Goal: Book appointment/travel/reservation

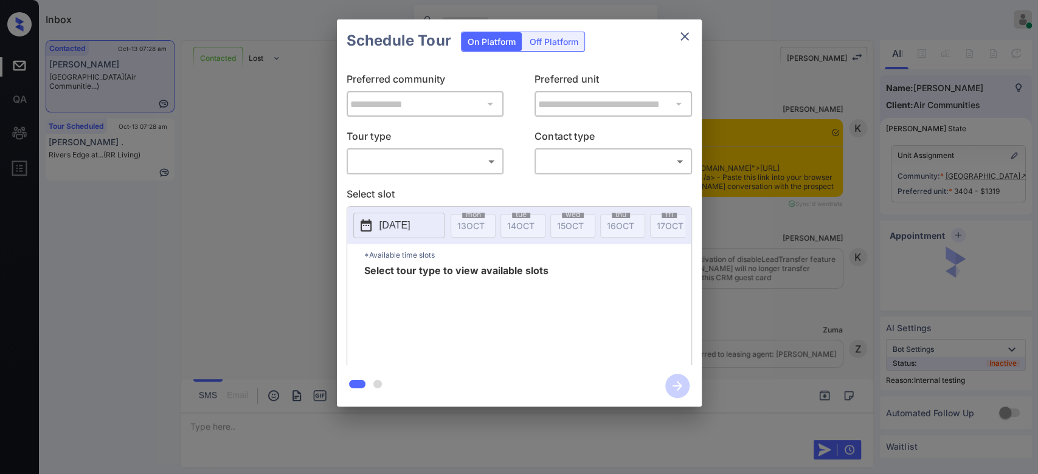
scroll to position [2955, 0]
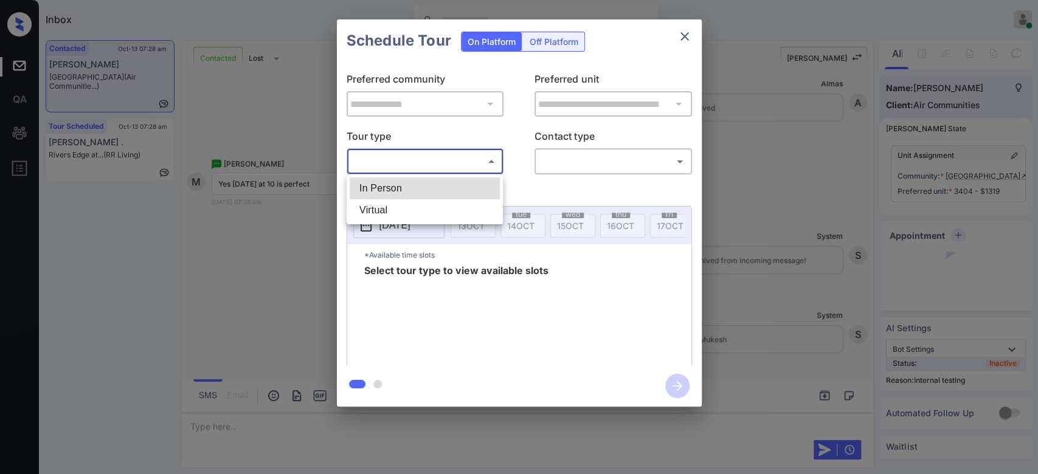
click at [448, 159] on body "Inbox Mukesh Online Set yourself offline Set yourself on break Profile Switch t…" at bounding box center [519, 237] width 1038 height 474
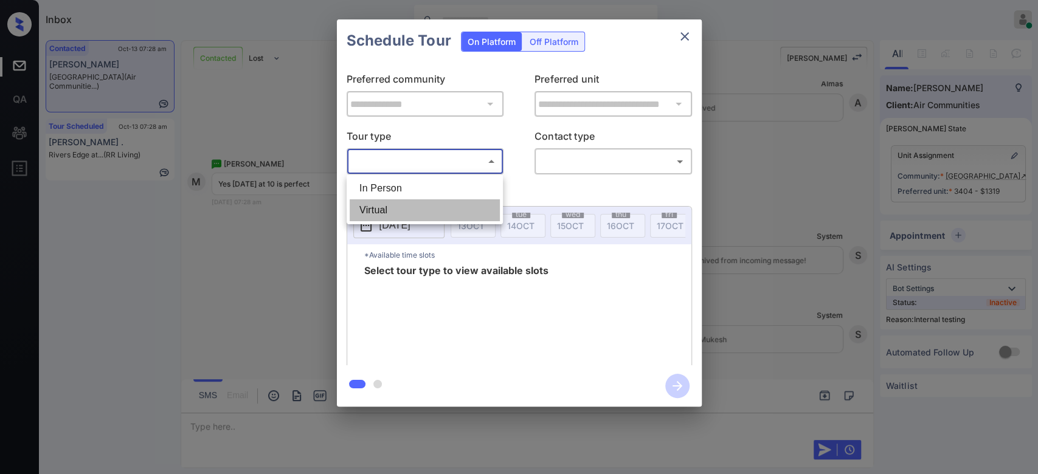
click at [372, 212] on li "Virtual" at bounding box center [425, 210] width 150 height 22
type input "*******"
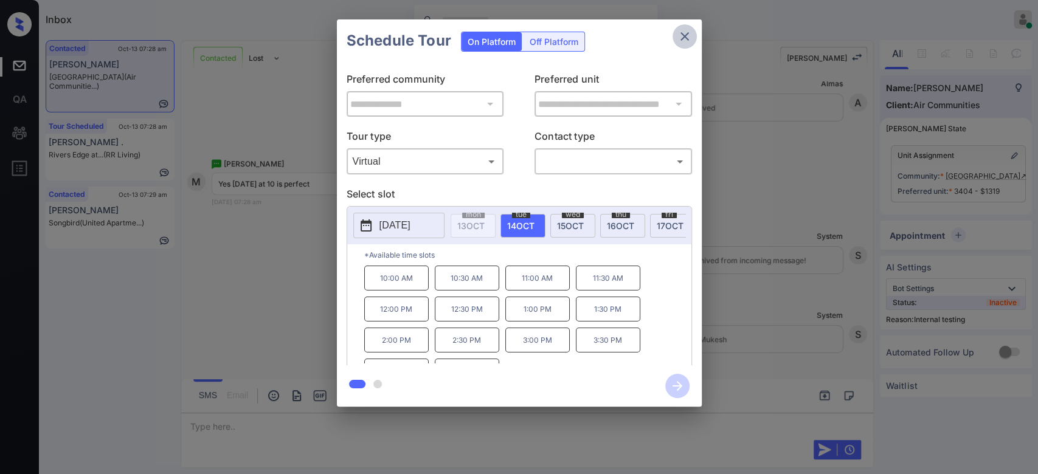
click at [687, 33] on icon "close" at bounding box center [684, 36] width 9 height 9
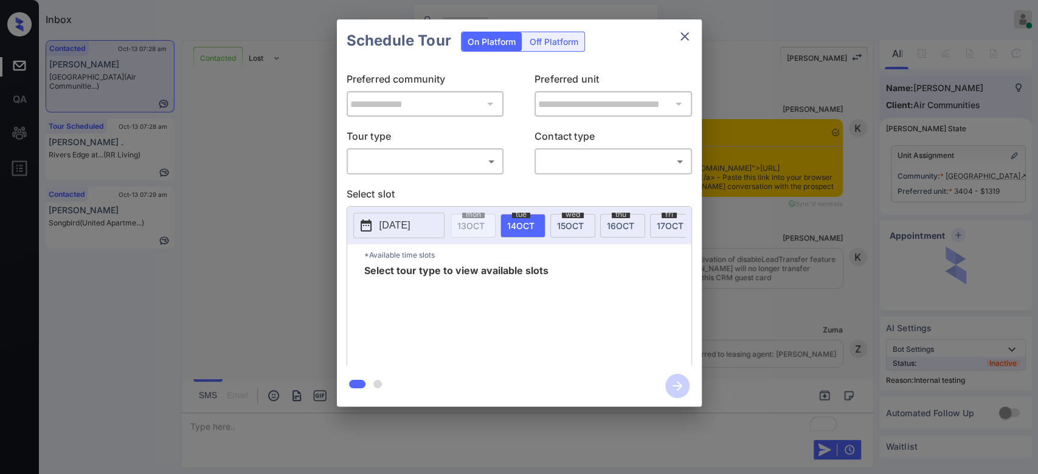
scroll to position [3028, 0]
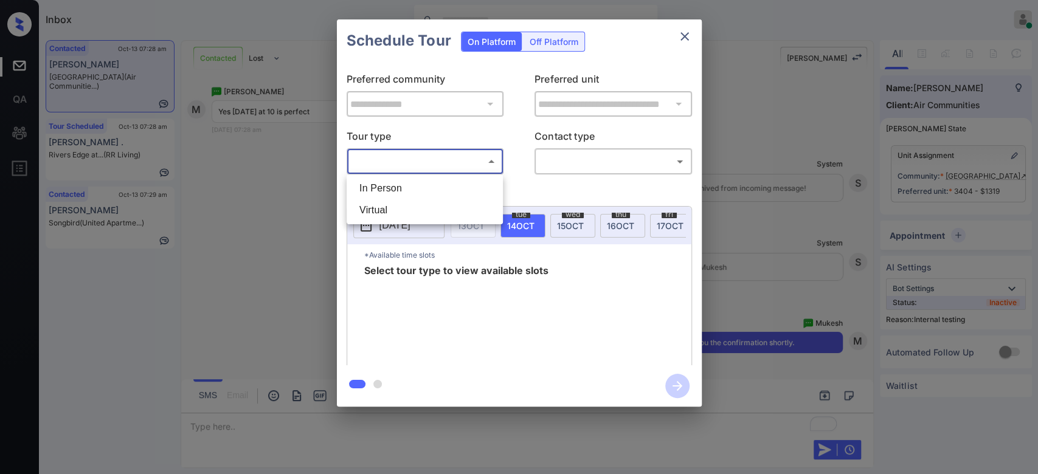
click at [431, 162] on body "Inbox Mukesh Online Set yourself offline Set yourself on break Profile Switch t…" at bounding box center [519, 237] width 1038 height 474
click at [387, 209] on li "Virtual" at bounding box center [425, 210] width 150 height 22
type input "*******"
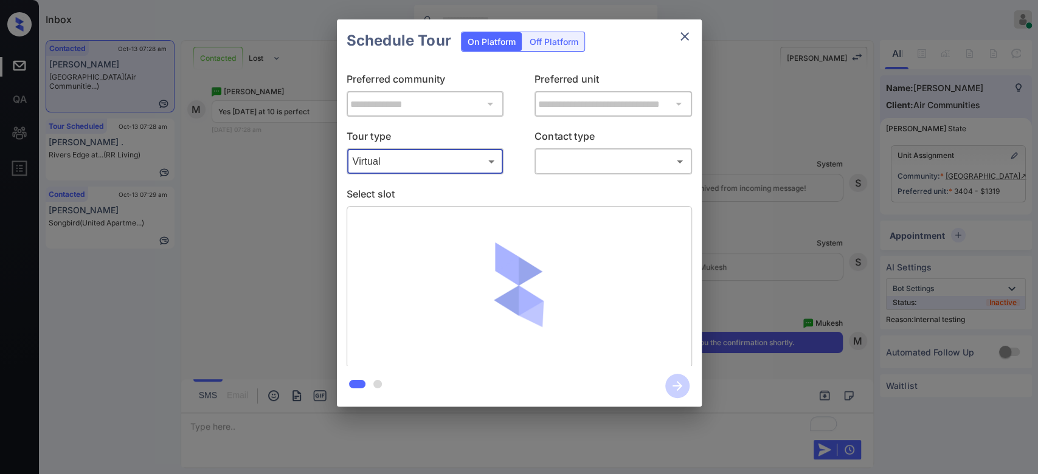
click at [560, 157] on body "Inbox Mukesh Online Set yourself offline Set yourself on break Profile Switch t…" at bounding box center [519, 237] width 1038 height 474
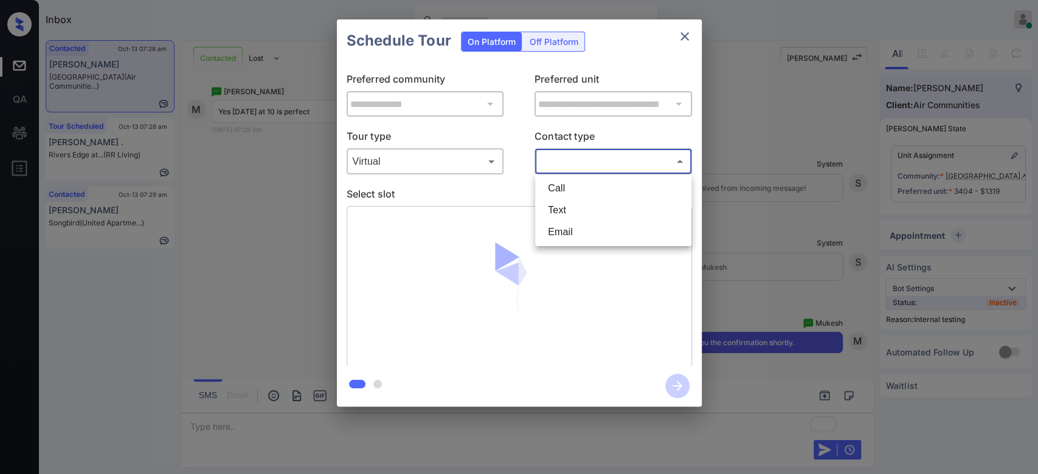
click at [564, 210] on li "Text" at bounding box center [613, 210] width 150 height 22
type input "****"
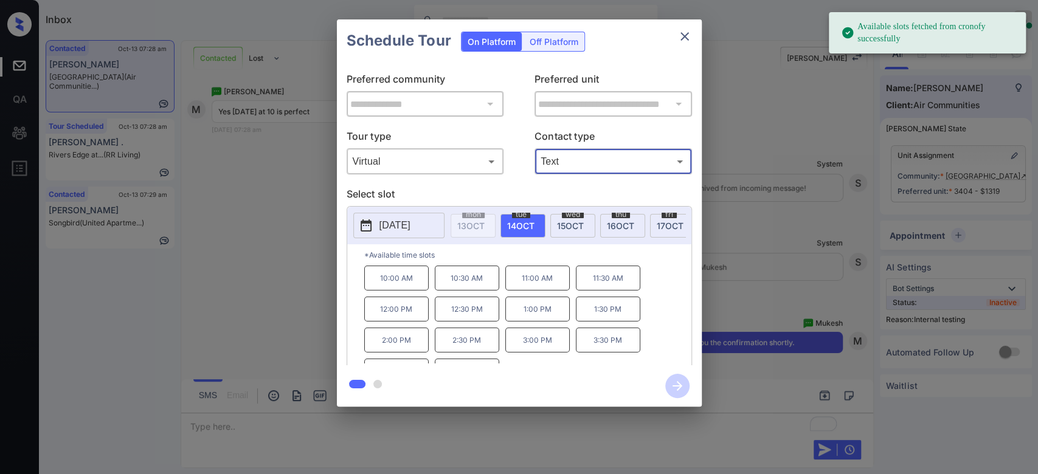
click at [627, 49] on div "Schedule Tour On Platform Off Platform" at bounding box center [519, 40] width 365 height 43
click at [406, 285] on p "10:00 AM" at bounding box center [396, 278] width 64 height 25
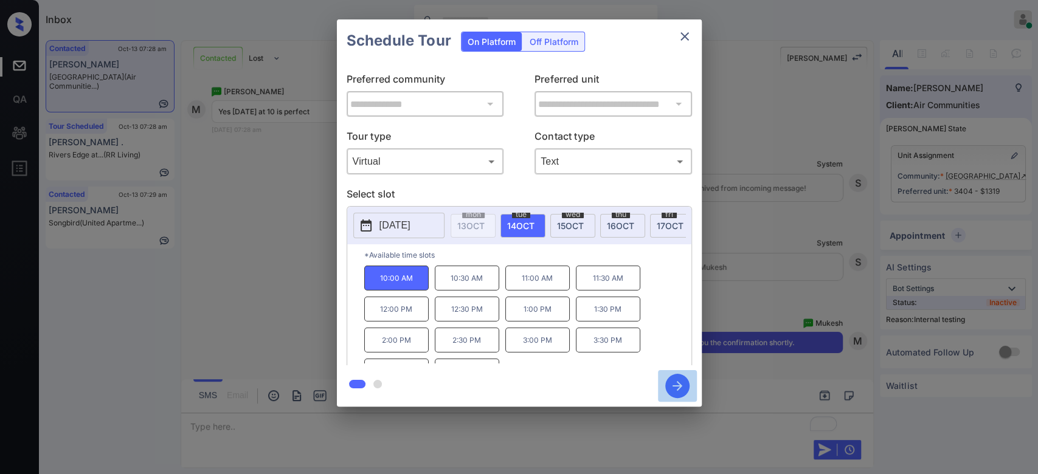
click at [678, 384] on icon "button" at bounding box center [677, 386] width 10 height 10
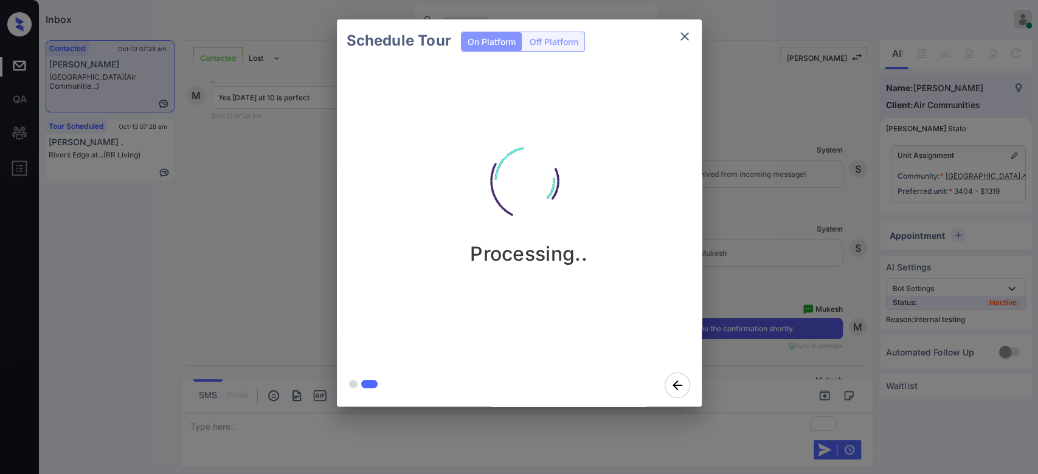
click at [765, 171] on div "Schedule Tour On Platform Off Platform Processing.." at bounding box center [519, 213] width 1038 height 426
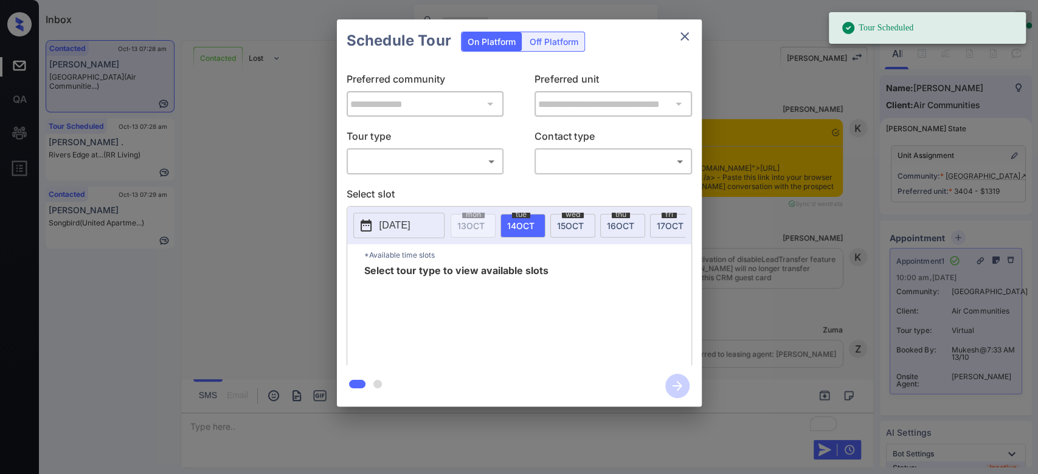
scroll to position [3430, 0]
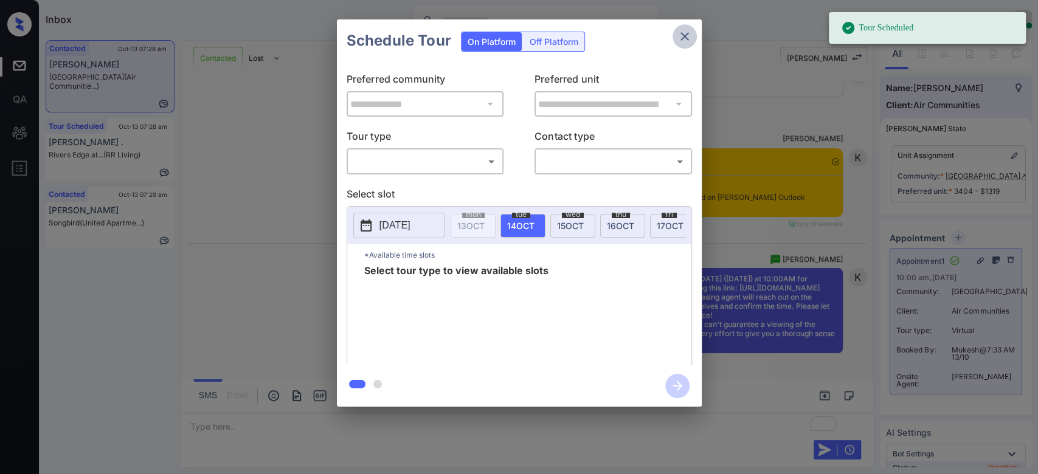
click at [686, 35] on icon "close" at bounding box center [684, 36] width 15 height 15
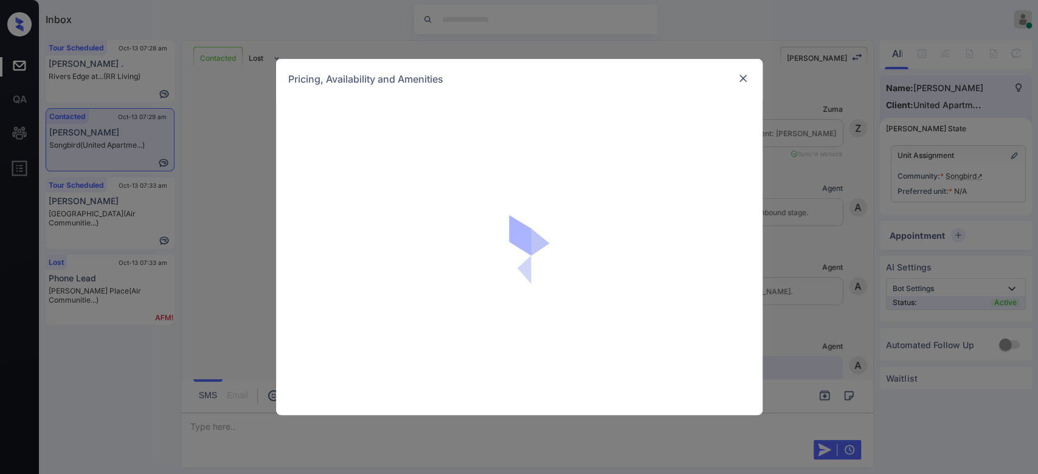
scroll to position [571, 0]
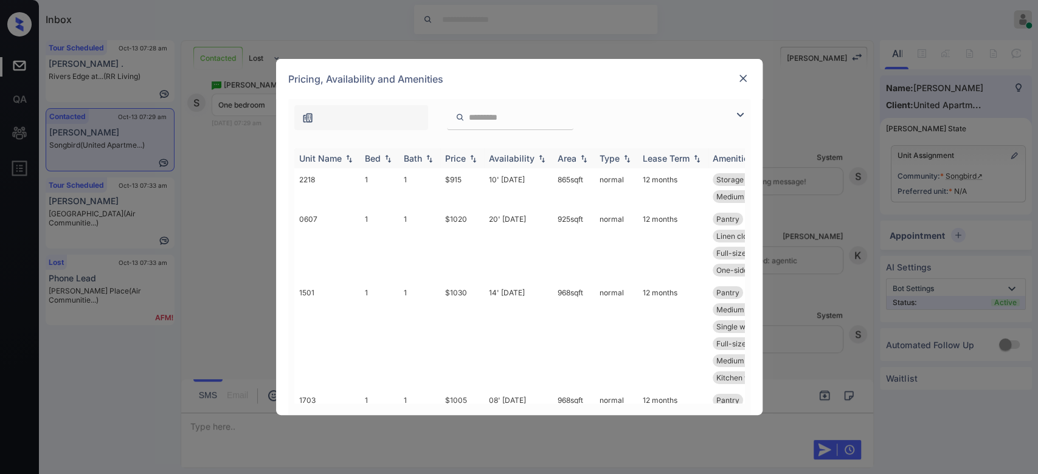
click at [457, 154] on div "Price" at bounding box center [455, 158] width 21 height 10
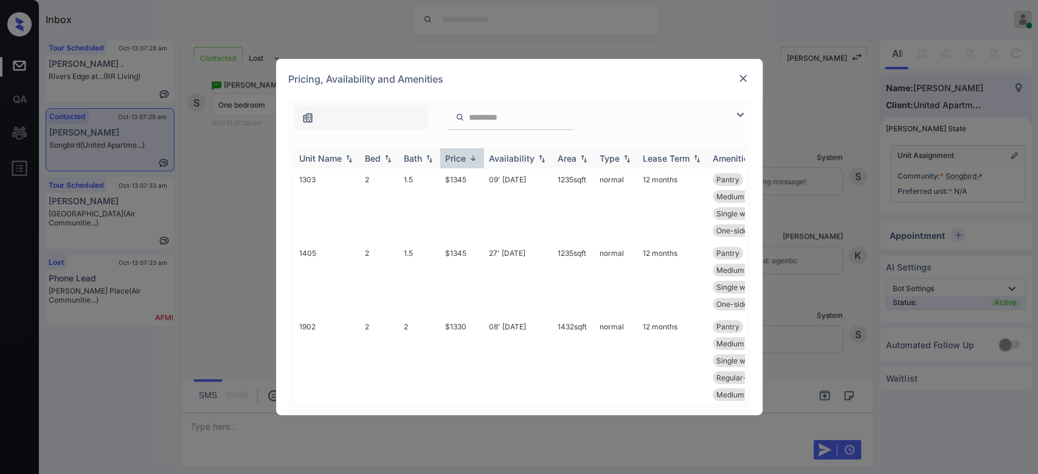
click at [457, 154] on div "Price" at bounding box center [455, 158] width 21 height 10
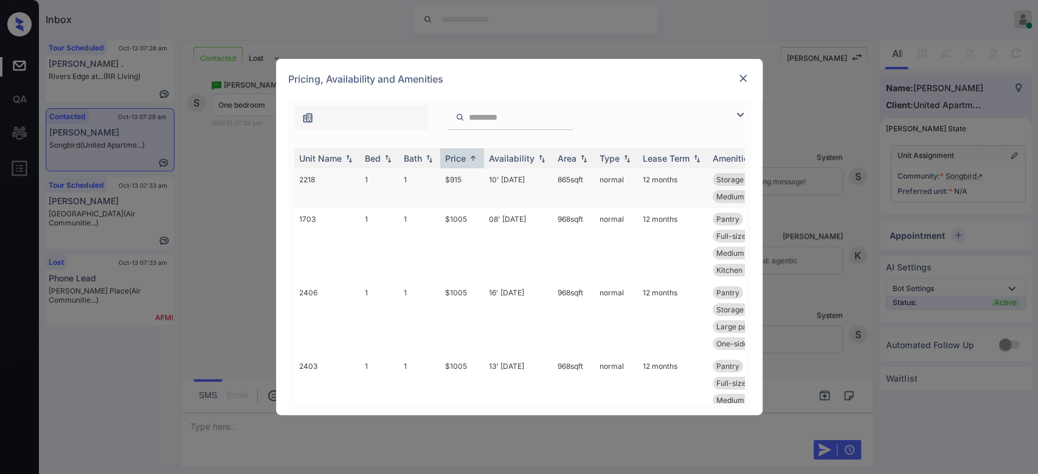
click at [458, 179] on td "$915" at bounding box center [462, 188] width 44 height 40
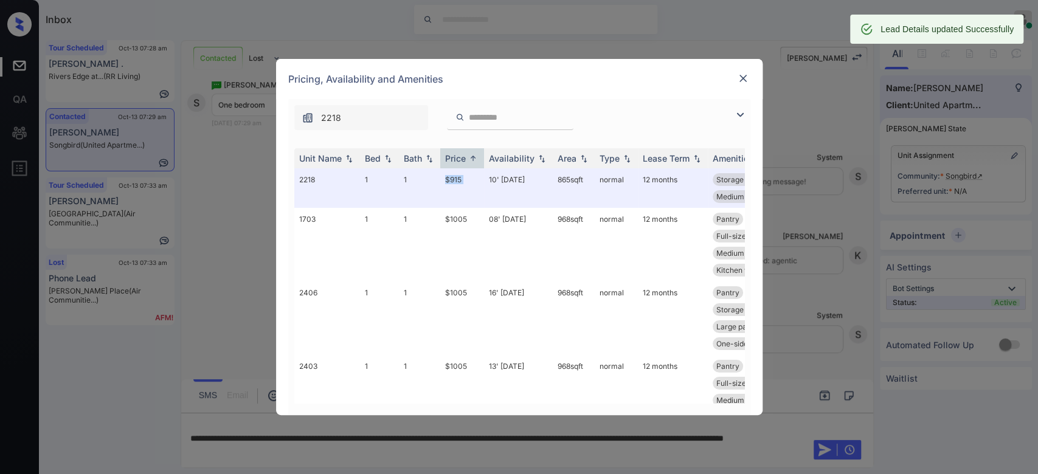
click at [738, 77] on img at bounding box center [743, 78] width 12 height 12
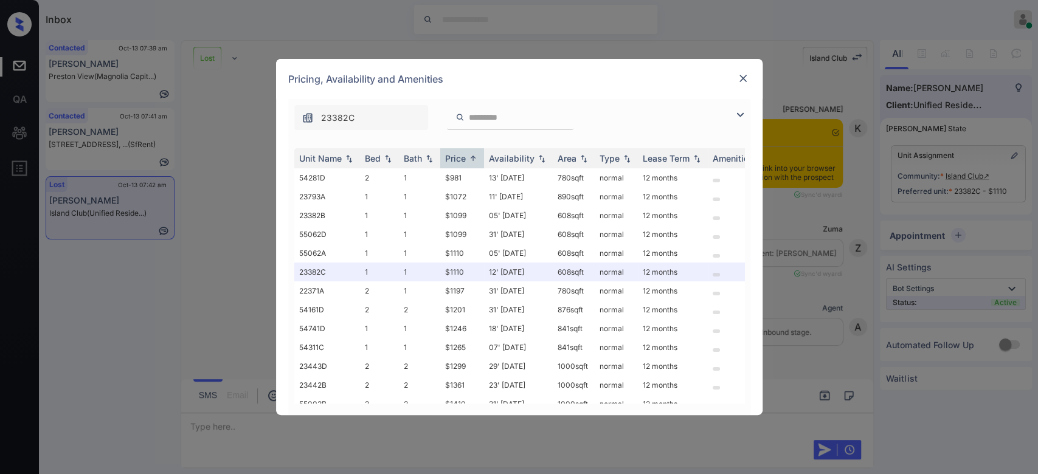
scroll to position [2422, 0]
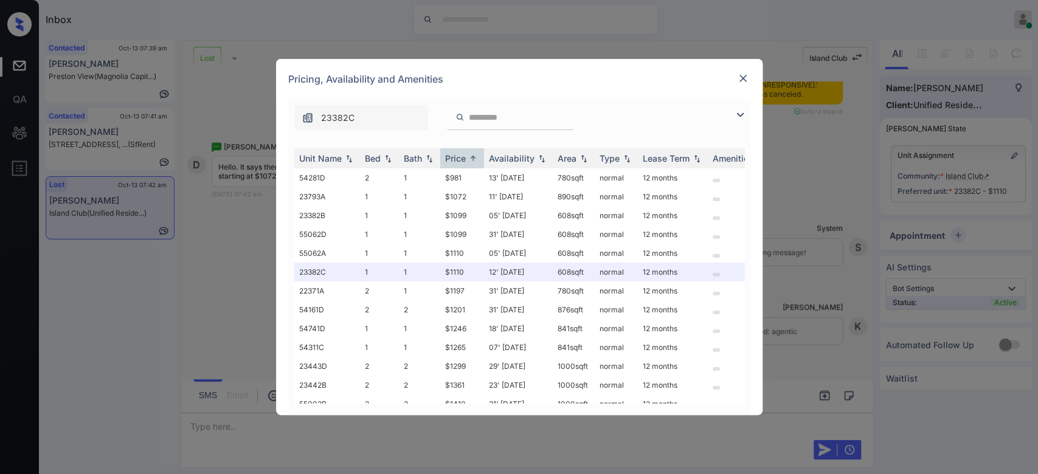
click at [741, 79] on img at bounding box center [743, 78] width 12 height 12
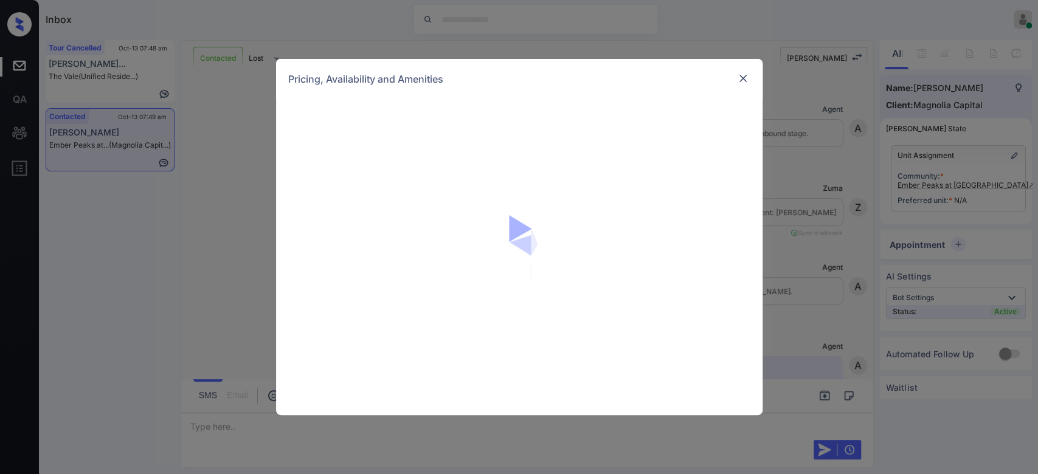
scroll to position [0, 5]
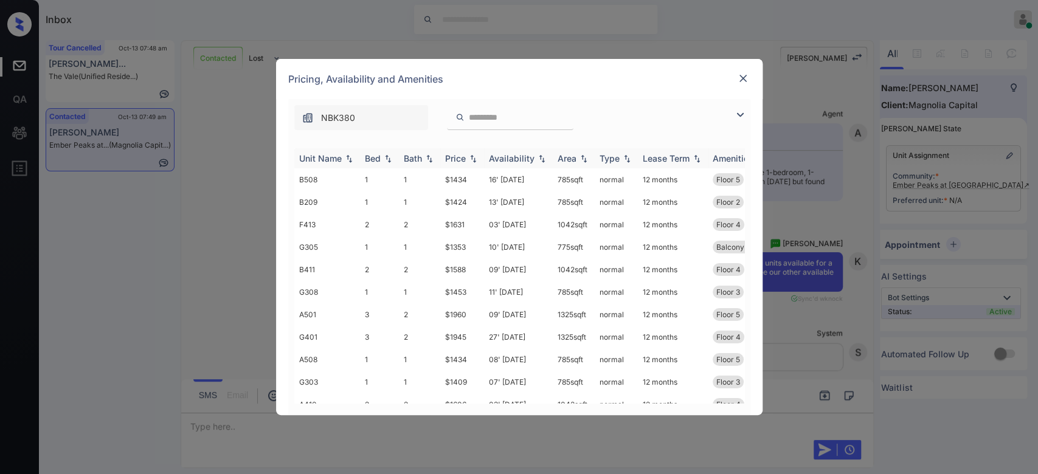
click at [457, 154] on div "Price" at bounding box center [455, 158] width 21 height 10
click at [742, 75] on img at bounding box center [743, 78] width 12 height 12
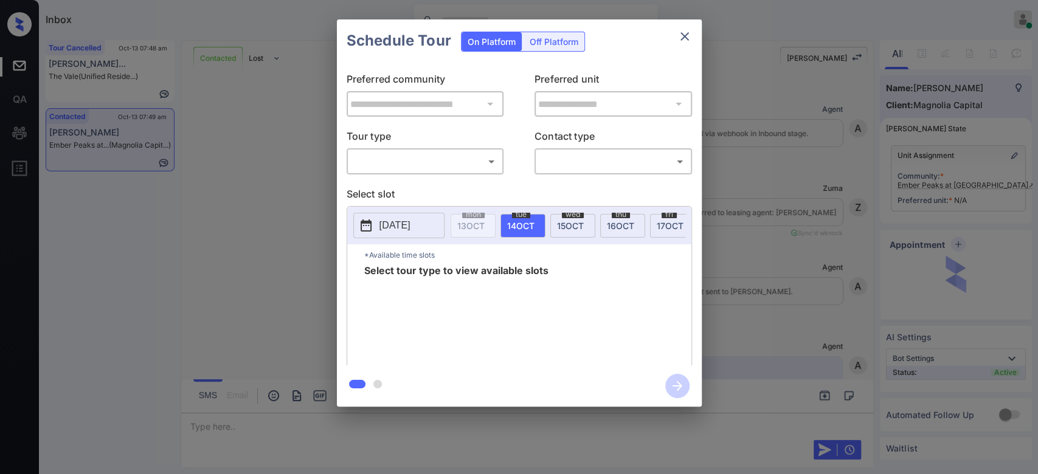
scroll to position [0, 5]
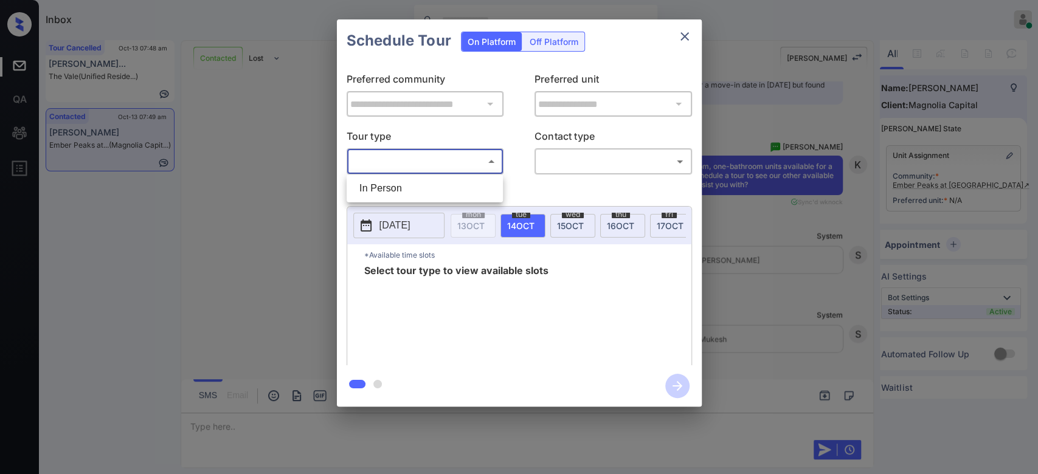
click at [448, 159] on body "Inbox Mukesh Online Set yourself offline Set yourself on break Profile Switch t…" at bounding box center [519, 237] width 1038 height 474
click at [685, 30] on div at bounding box center [519, 237] width 1038 height 474
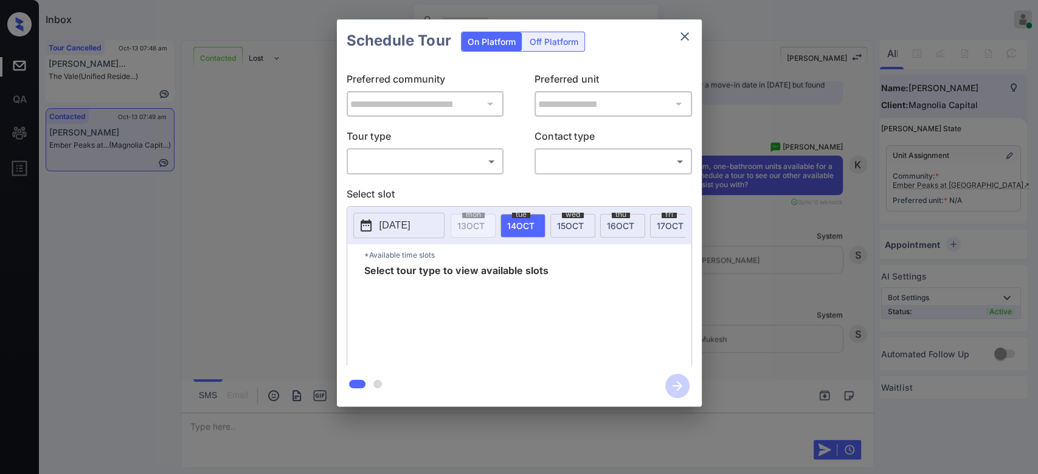
click at [685, 30] on icon "close" at bounding box center [684, 36] width 15 height 15
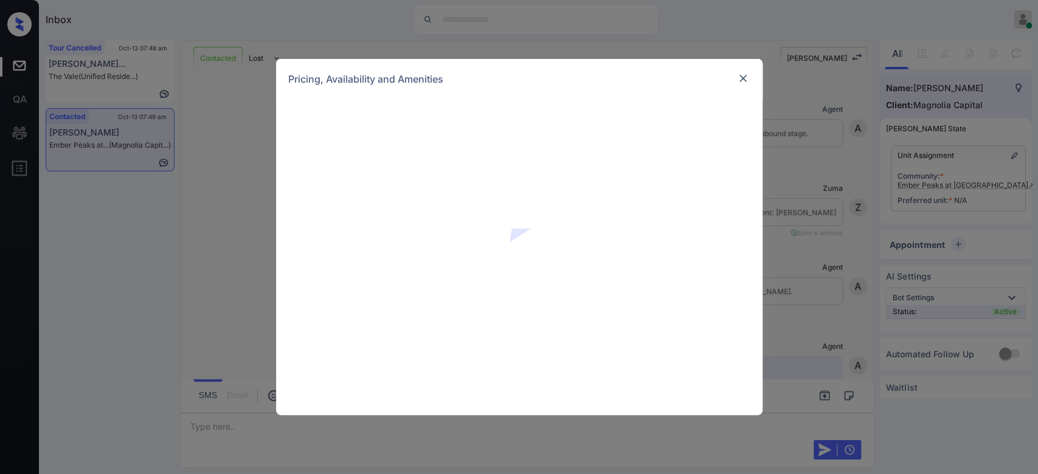
scroll to position [0, 5]
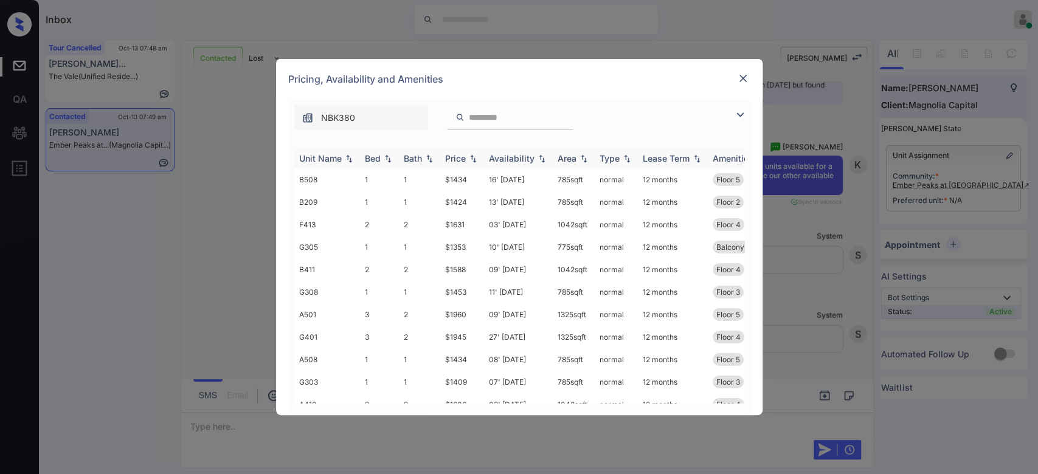
click at [449, 160] on div "Price" at bounding box center [455, 158] width 21 height 10
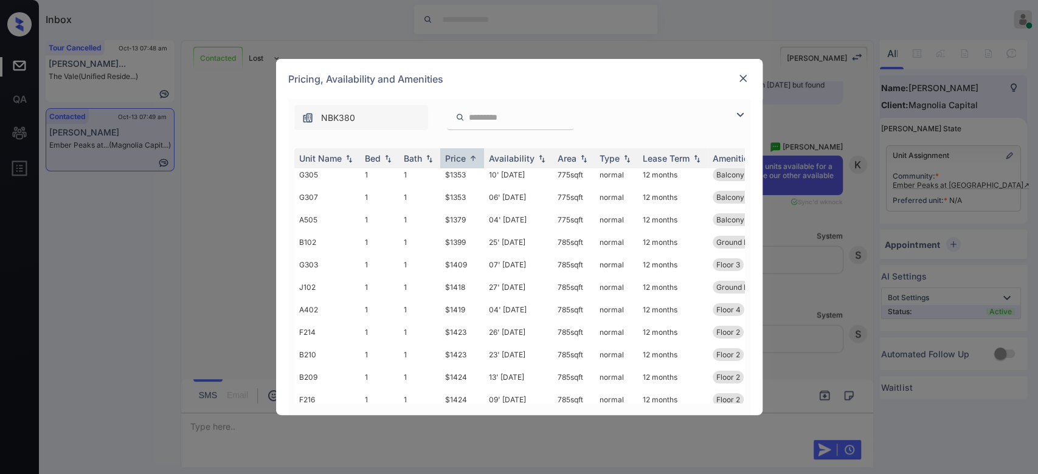
scroll to position [0, 0]
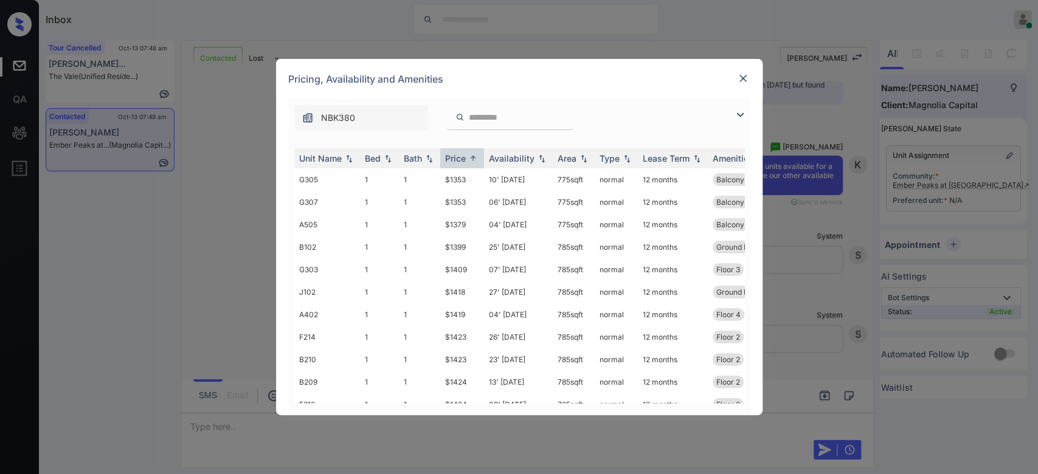
click at [737, 81] on img at bounding box center [743, 78] width 12 height 12
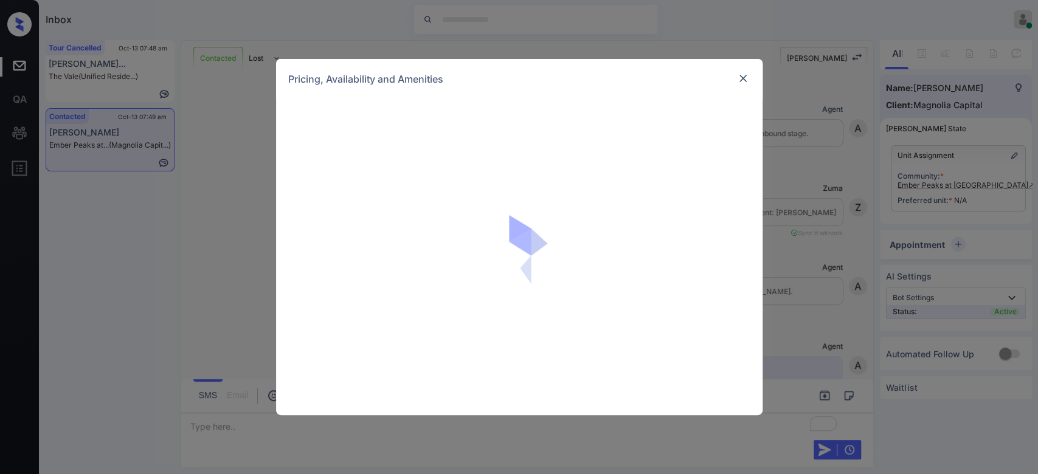
scroll to position [0, 5]
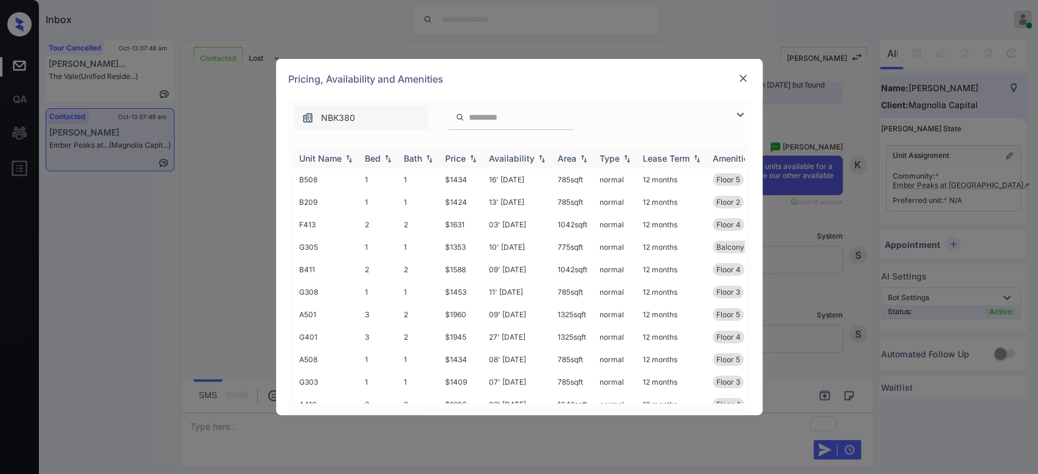
click at [460, 156] on div "Price" at bounding box center [455, 158] width 21 height 10
click at [459, 182] on td "$1353" at bounding box center [462, 179] width 44 height 22
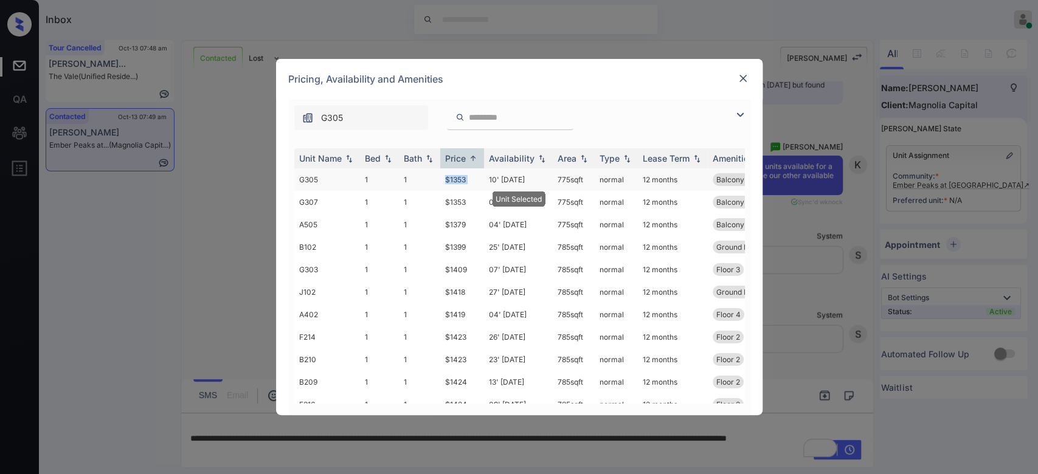
click at [459, 182] on td "$1353" at bounding box center [462, 179] width 44 height 22
click at [748, 83] on img at bounding box center [743, 78] width 12 height 12
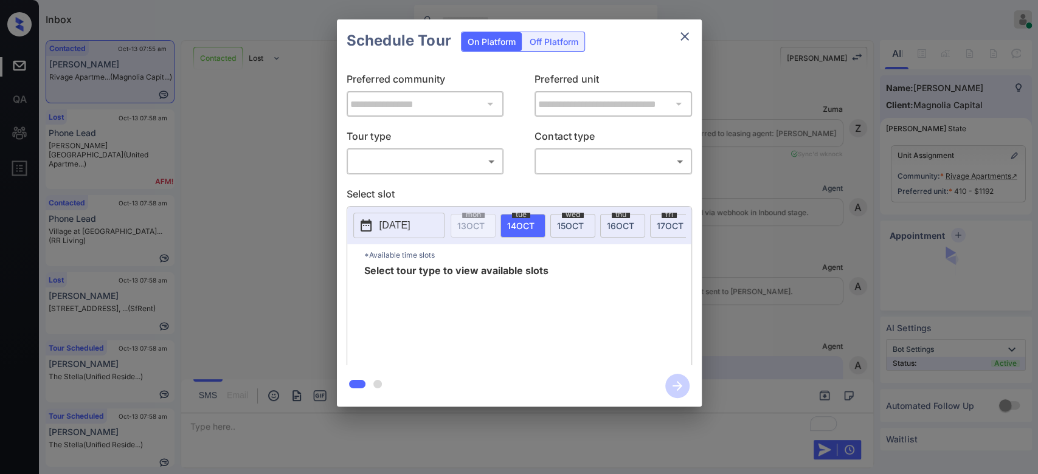
scroll to position [0, 5]
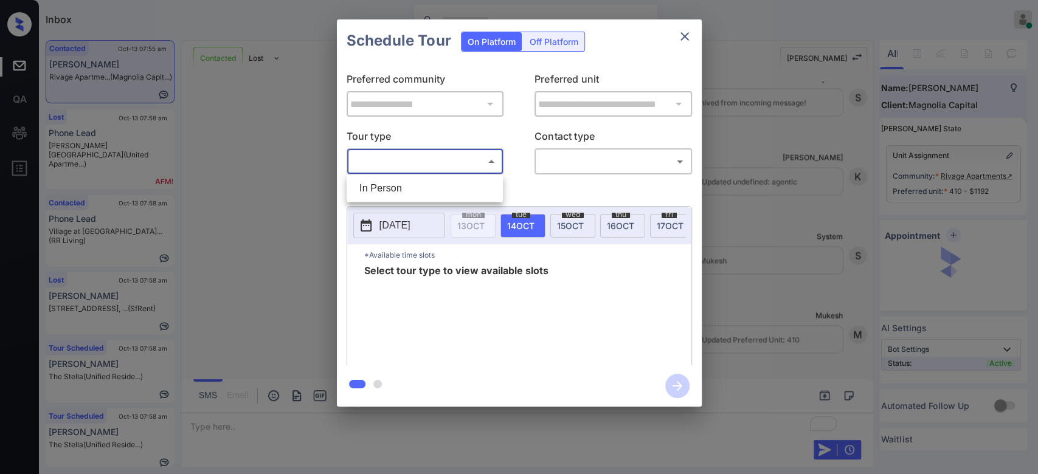
click at [467, 153] on body "Inbox Mukesh Online Set yourself offline Set yourself on break Profile Switch t…" at bounding box center [519, 237] width 1038 height 474
click at [396, 182] on li "In Person" at bounding box center [425, 189] width 150 height 22
type input "********"
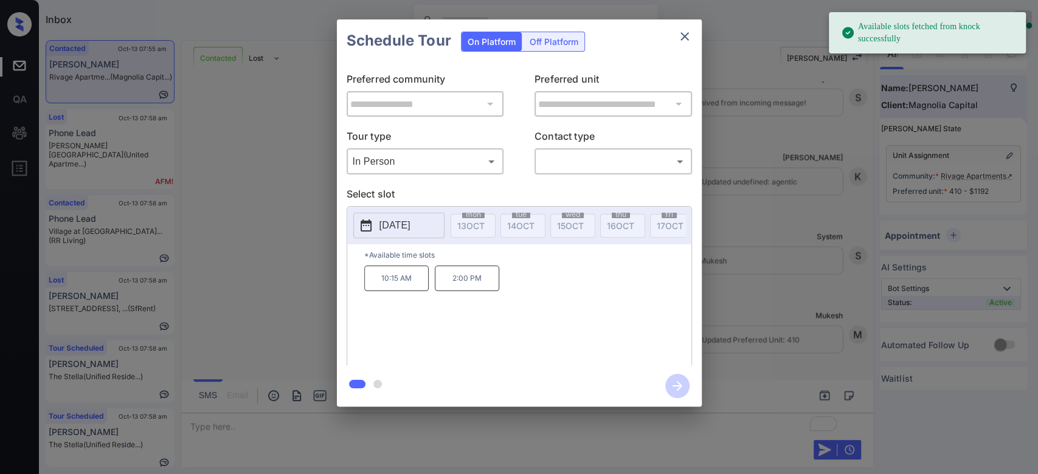
click at [410, 228] on p "2025-10-20" at bounding box center [394, 225] width 31 height 15
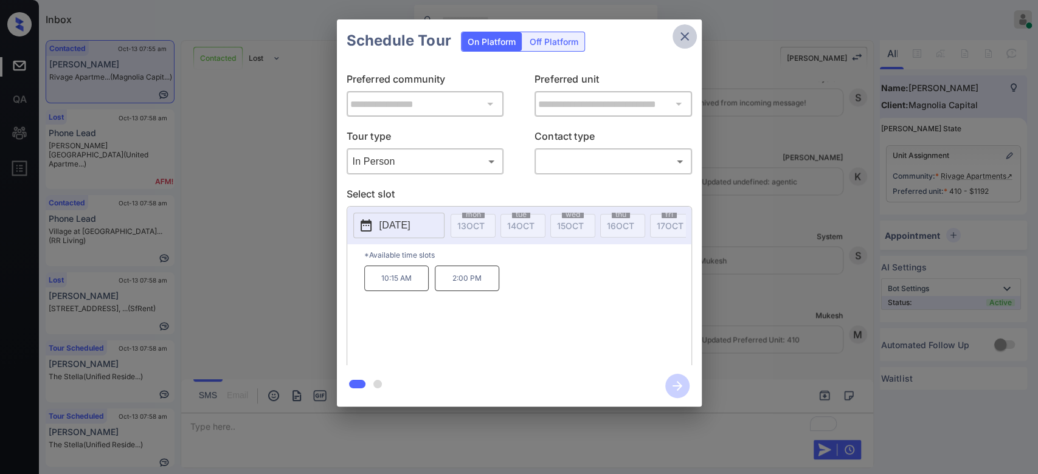
click at [686, 35] on icon "close" at bounding box center [684, 36] width 9 height 9
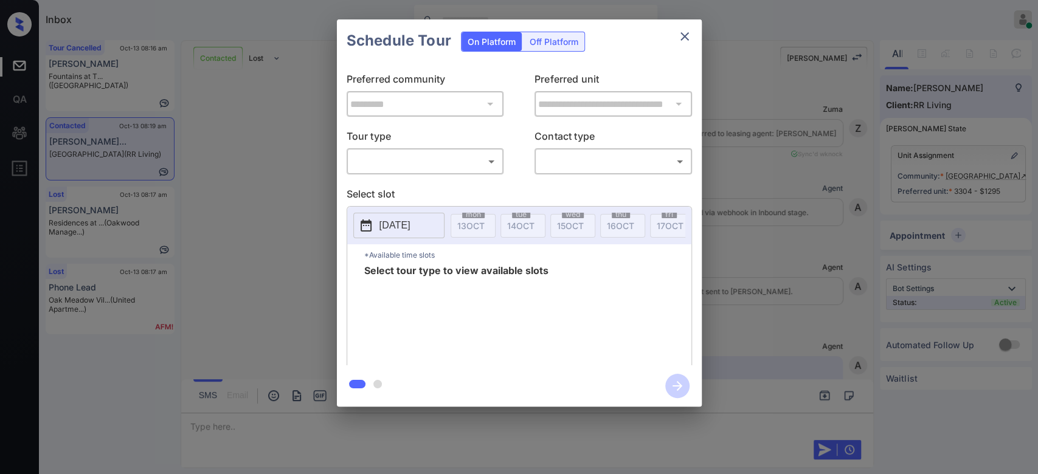
scroll to position [1921, 0]
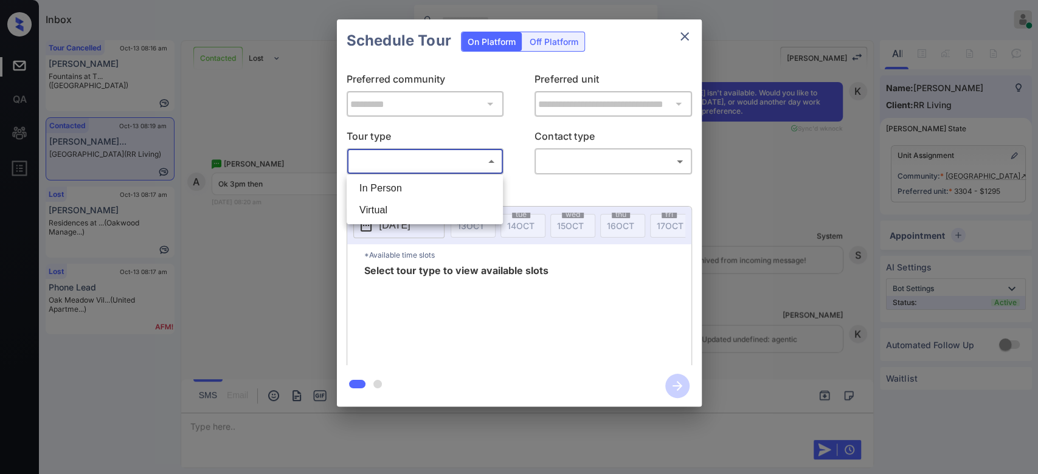
click at [438, 168] on body "Inbox Mukesh Online Set yourself offline Set yourself on break Profile Switch t…" at bounding box center [519, 237] width 1038 height 474
click at [416, 184] on li "In Person" at bounding box center [425, 189] width 150 height 22
type input "********"
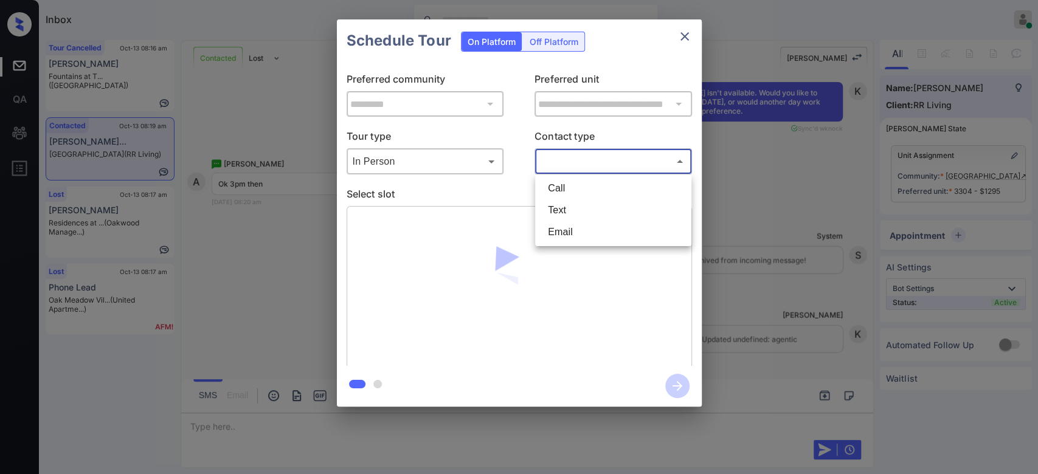
click at [603, 151] on body "Inbox Mukesh Online Set yourself offline Set yourself on break Profile Switch t…" at bounding box center [519, 237] width 1038 height 474
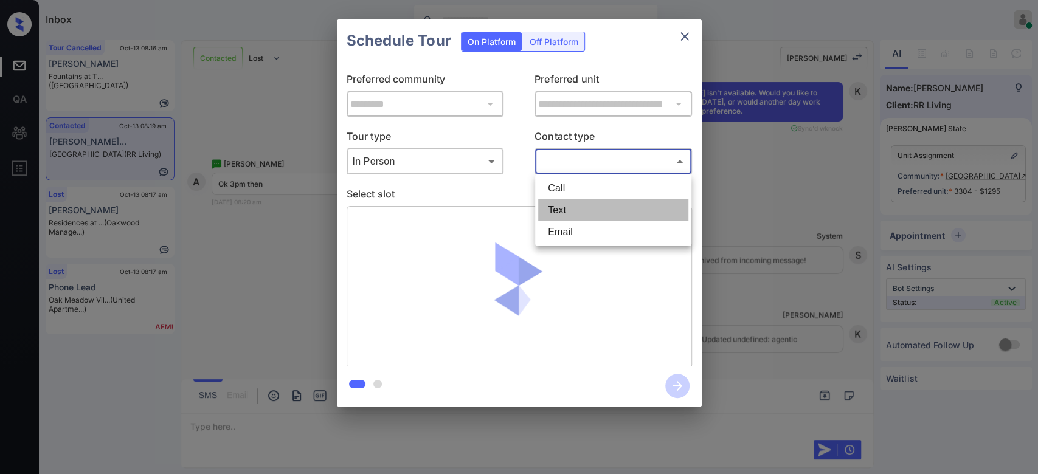
click at [568, 212] on li "Text" at bounding box center [613, 210] width 150 height 22
type input "****"
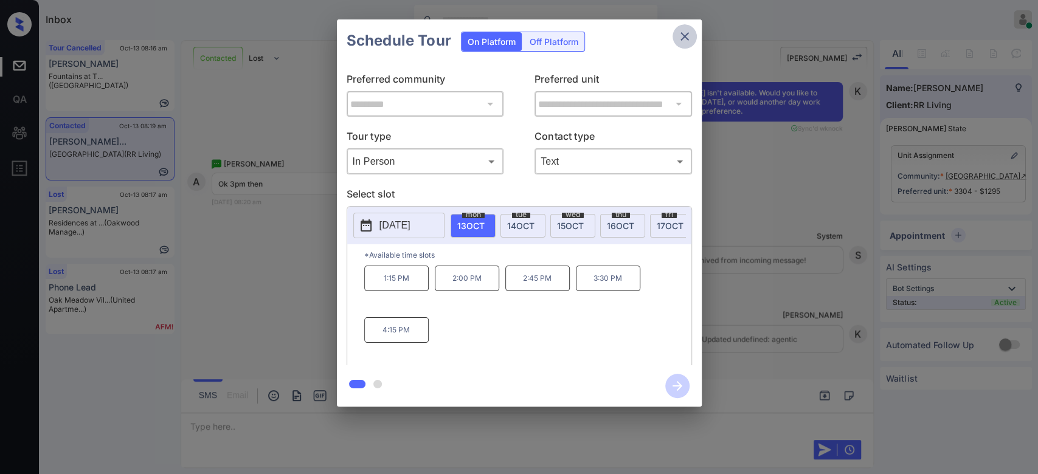
click at [678, 35] on icon "close" at bounding box center [684, 36] width 15 height 15
